Goal: Task Accomplishment & Management: Use online tool/utility

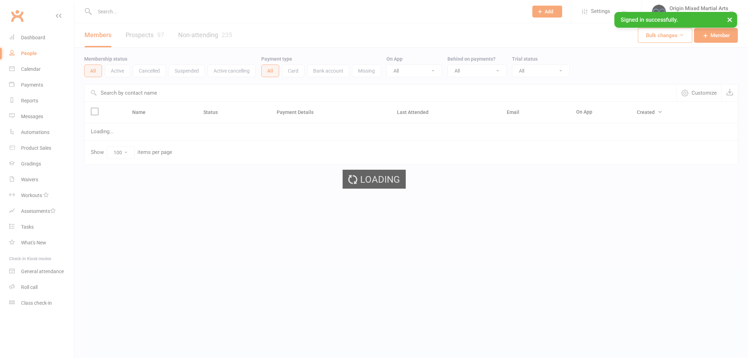
select select "100"
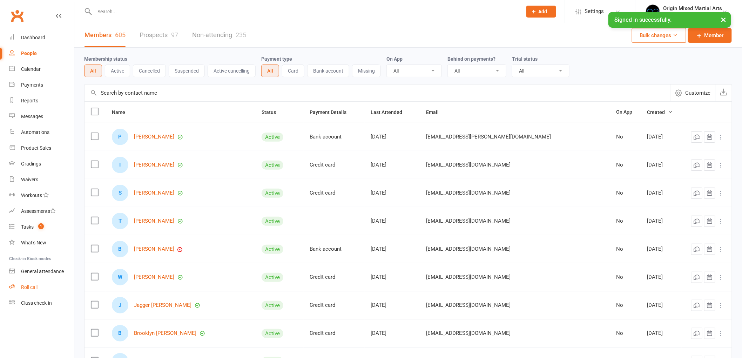
click at [33, 286] on div "Roll call" at bounding box center [29, 287] width 16 height 6
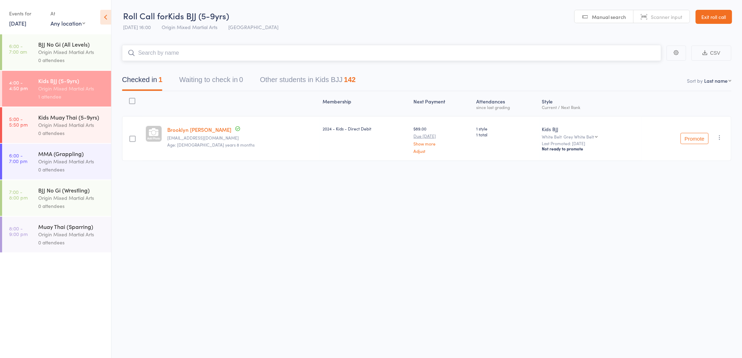
click at [163, 53] on input "search" at bounding box center [391, 53] width 539 height 16
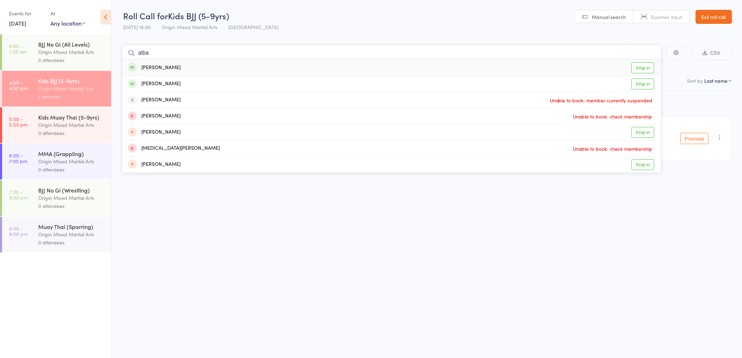
type input "alba"
click at [162, 62] on div "Alba Fabio Drop in" at bounding box center [391, 68] width 538 height 16
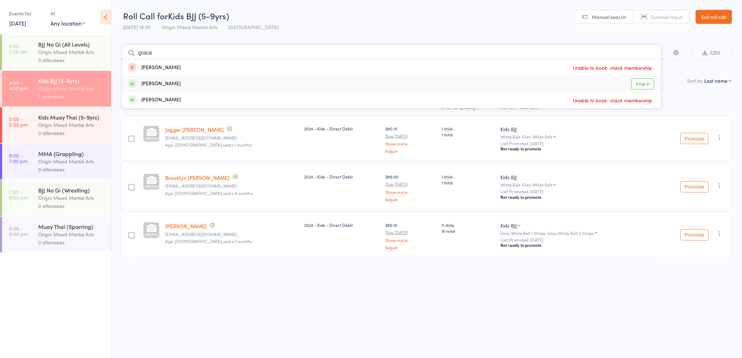
type input "grace"
click at [182, 82] on div "Grace Fabio Drop in" at bounding box center [391, 84] width 538 height 16
